Goal: Find specific page/section: Find specific page/section

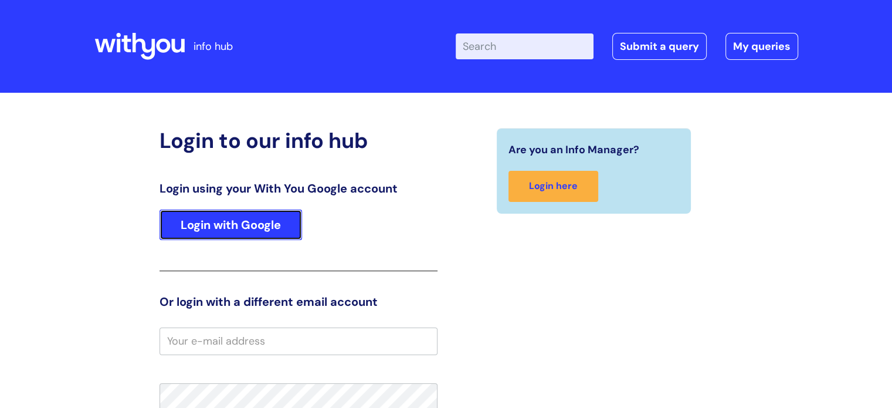
click at [228, 218] on link "Login with Google" at bounding box center [230, 224] width 142 height 30
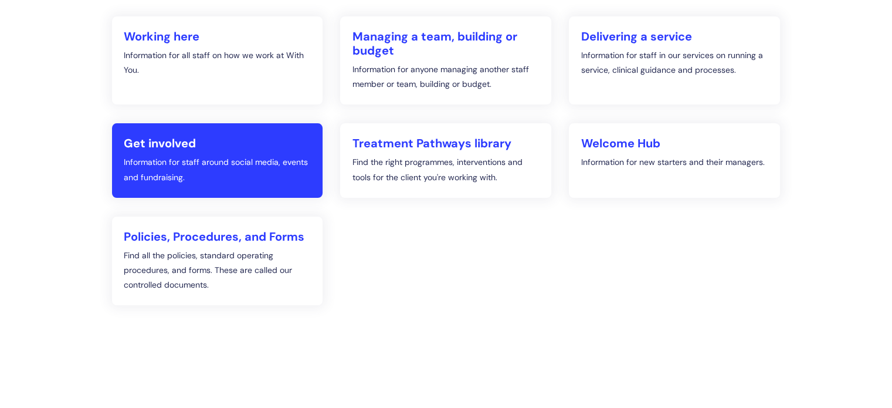
scroll to position [59, 0]
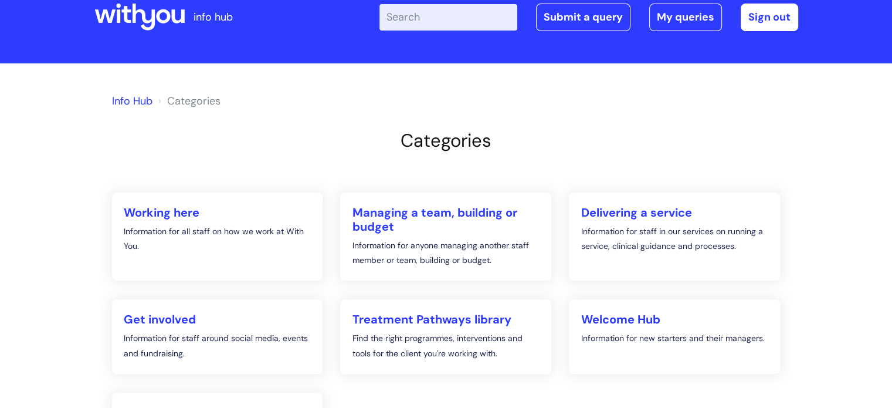
click at [136, 99] on link "Info Hub" at bounding box center [132, 101] width 40 height 14
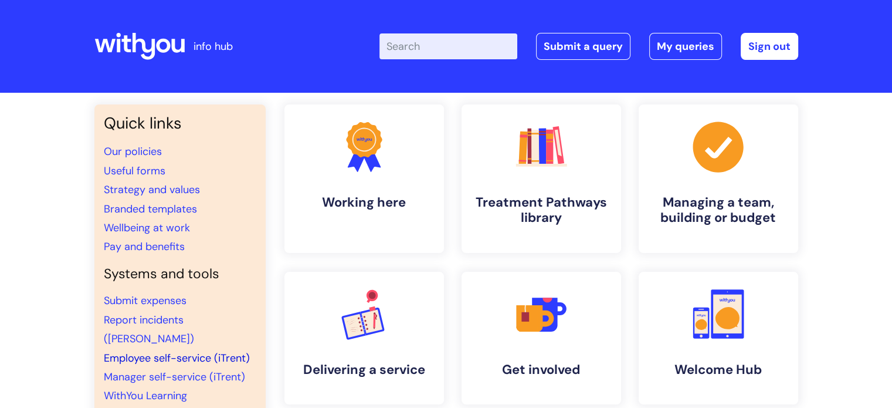
click at [146, 351] on link "Employee self-service (iTrent)" at bounding box center [177, 358] width 146 height 14
